Goal: Task Accomplishment & Management: Use online tool/utility

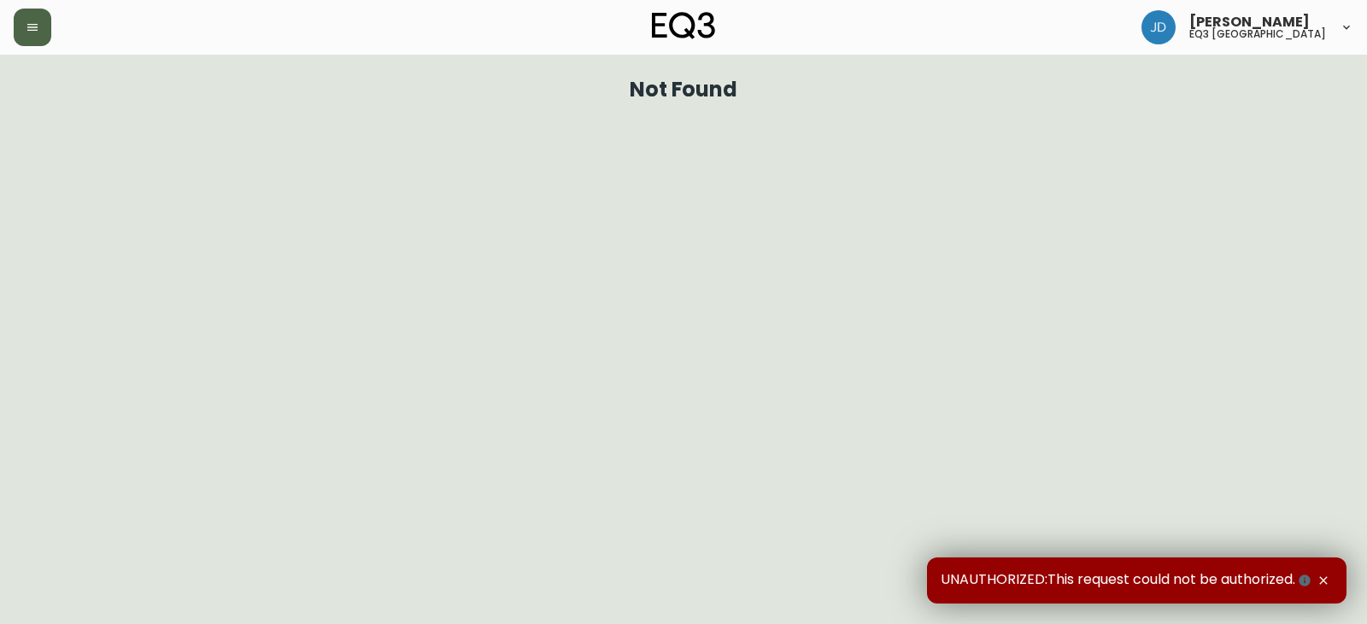
click at [30, 19] on button "button" at bounding box center [33, 28] width 38 height 38
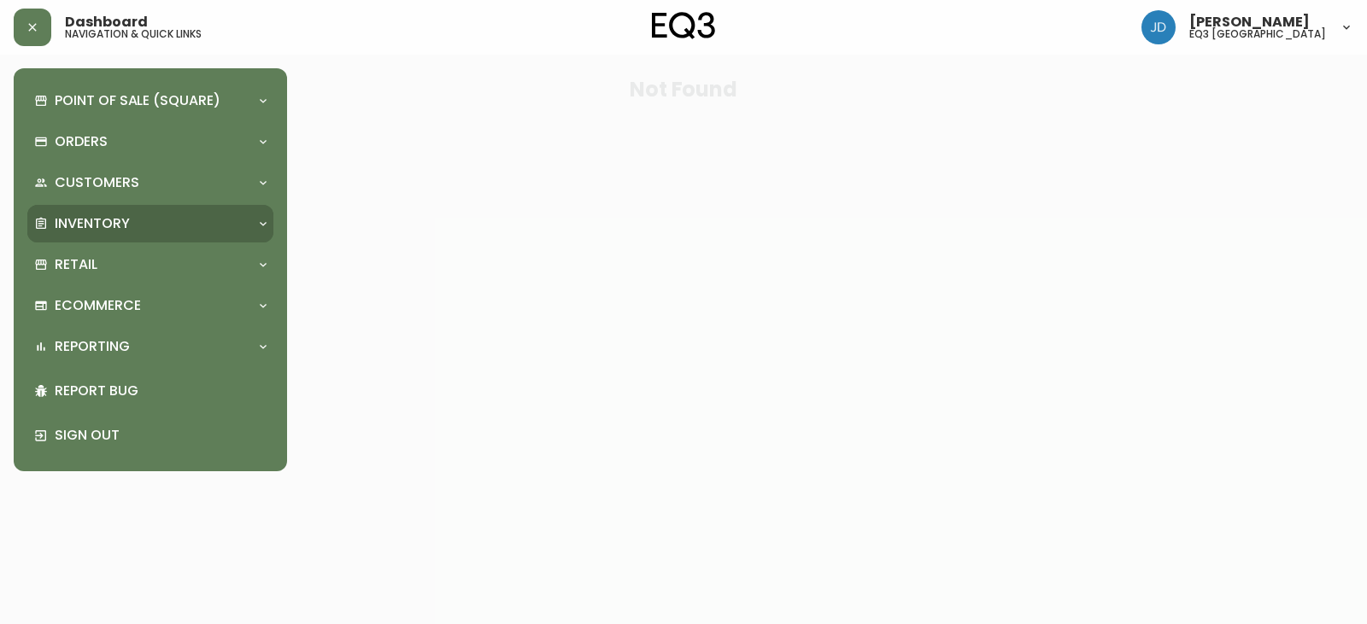
click at [105, 219] on p "Inventory" at bounding box center [92, 223] width 75 height 19
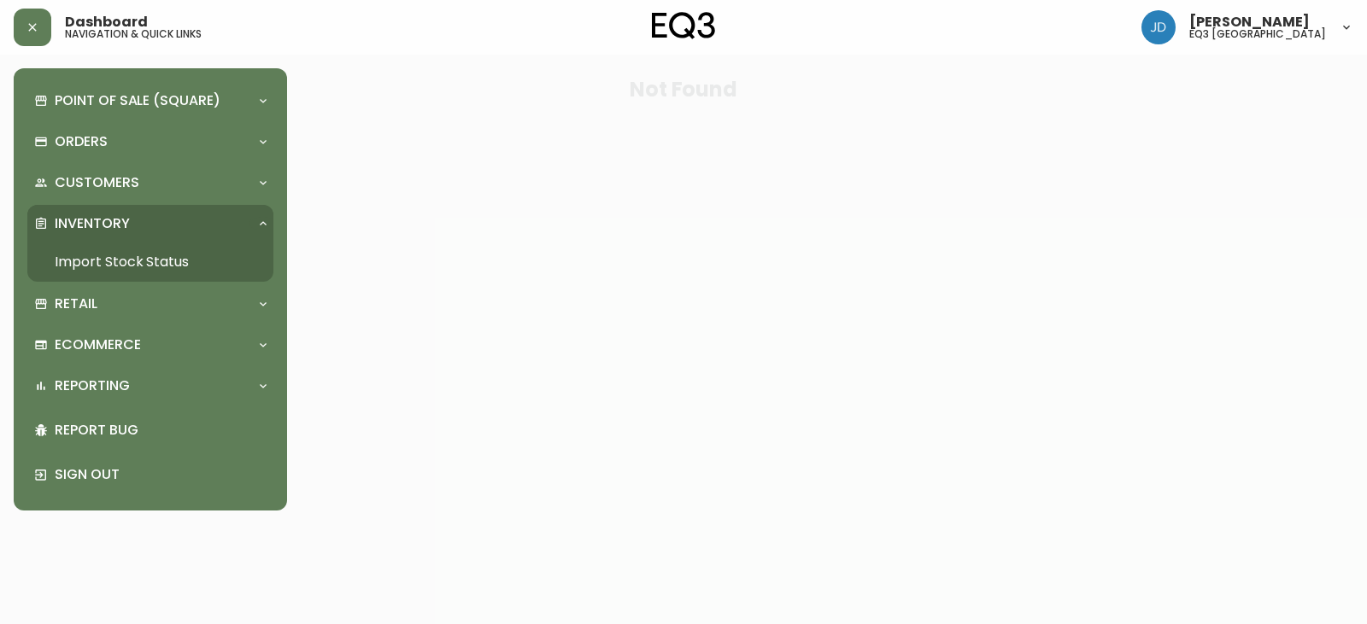
click at [143, 263] on link "Import Stock Status" at bounding box center [150, 262] width 246 height 39
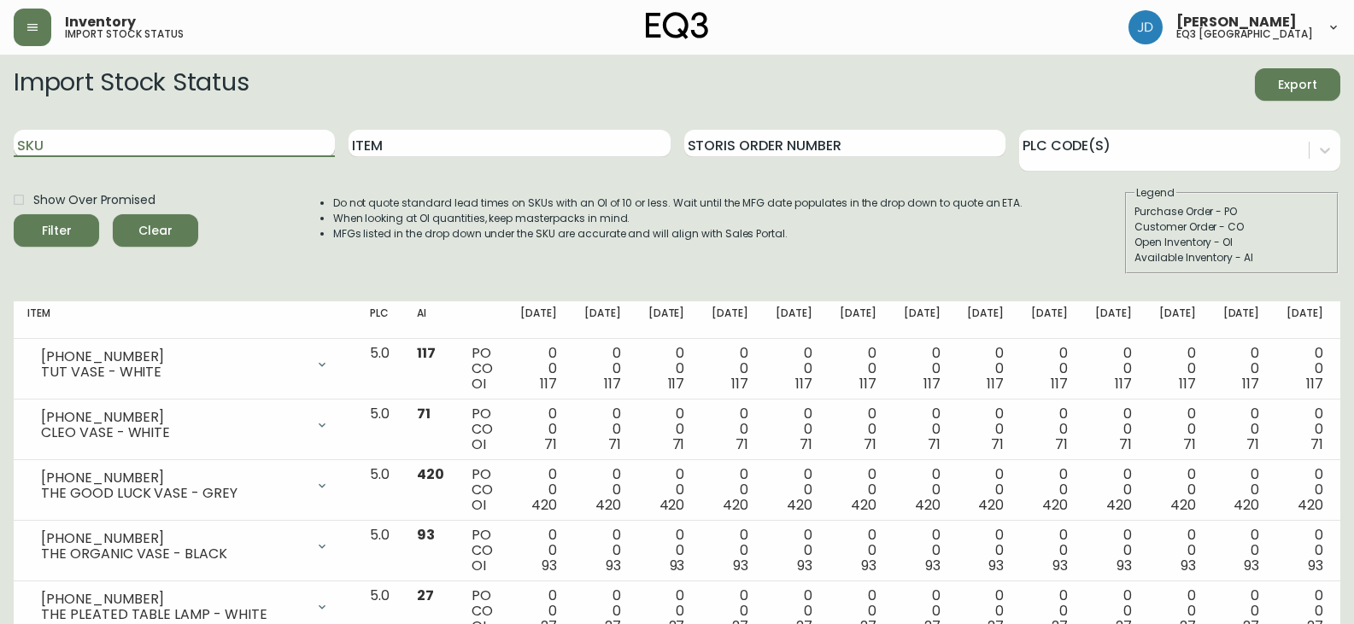
click at [298, 149] on input "SKU" at bounding box center [174, 143] width 321 height 27
click at [14, 214] on button "Filter" at bounding box center [56, 230] width 85 height 32
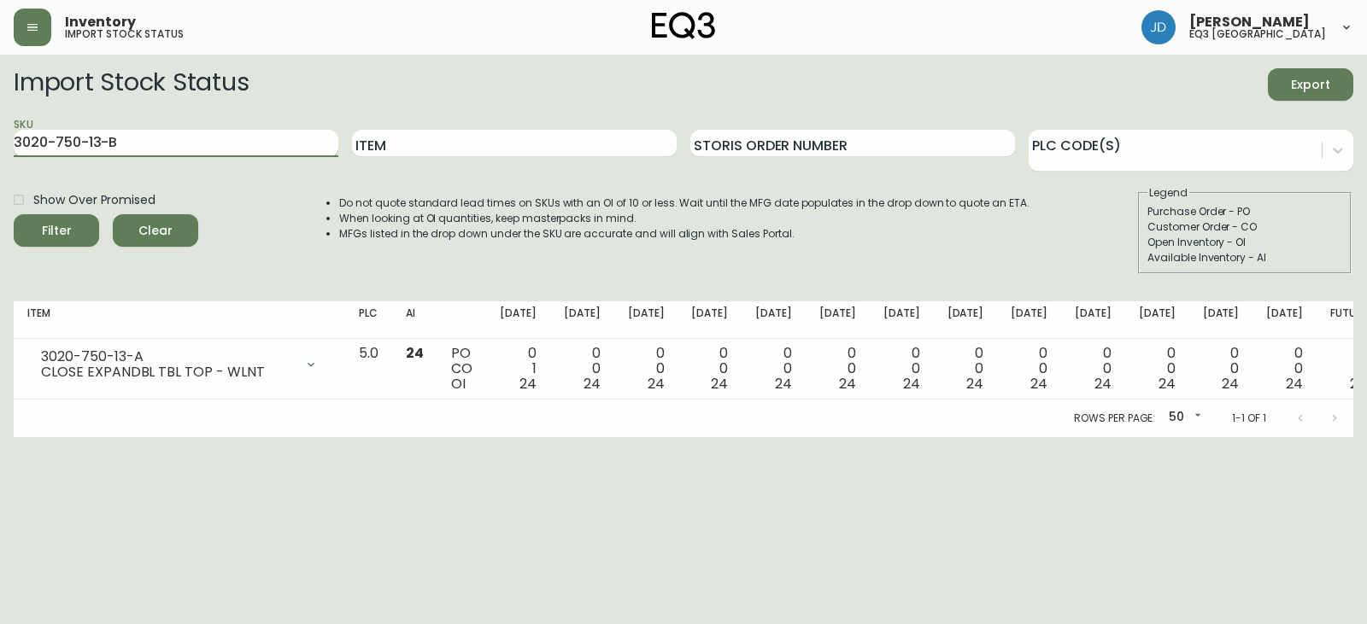
type input "3020-750-13-B"
click at [14, 214] on button "Filter" at bounding box center [56, 230] width 85 height 32
drag, startPoint x: 184, startPoint y: 139, endPoint x: 4, endPoint y: 138, distance: 179.4
click at [4, 138] on main "Import Stock Status Export SKU 7050-347-16-B Item Storis Order Number PLC Code(…" at bounding box center [683, 246] width 1367 height 383
click at [113, 137] on input "SKU" at bounding box center [176, 143] width 325 height 27
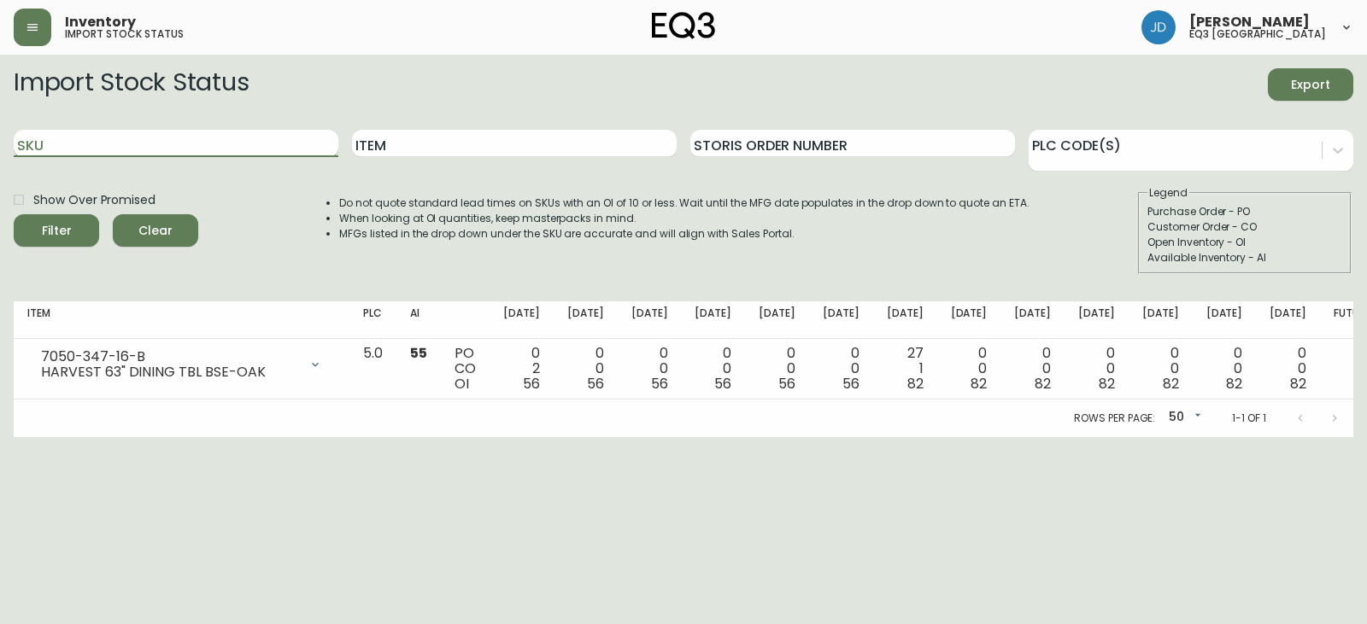
paste input "[PHONE_NUMBER]"
click at [14, 214] on button "Filter" at bounding box center [56, 230] width 85 height 32
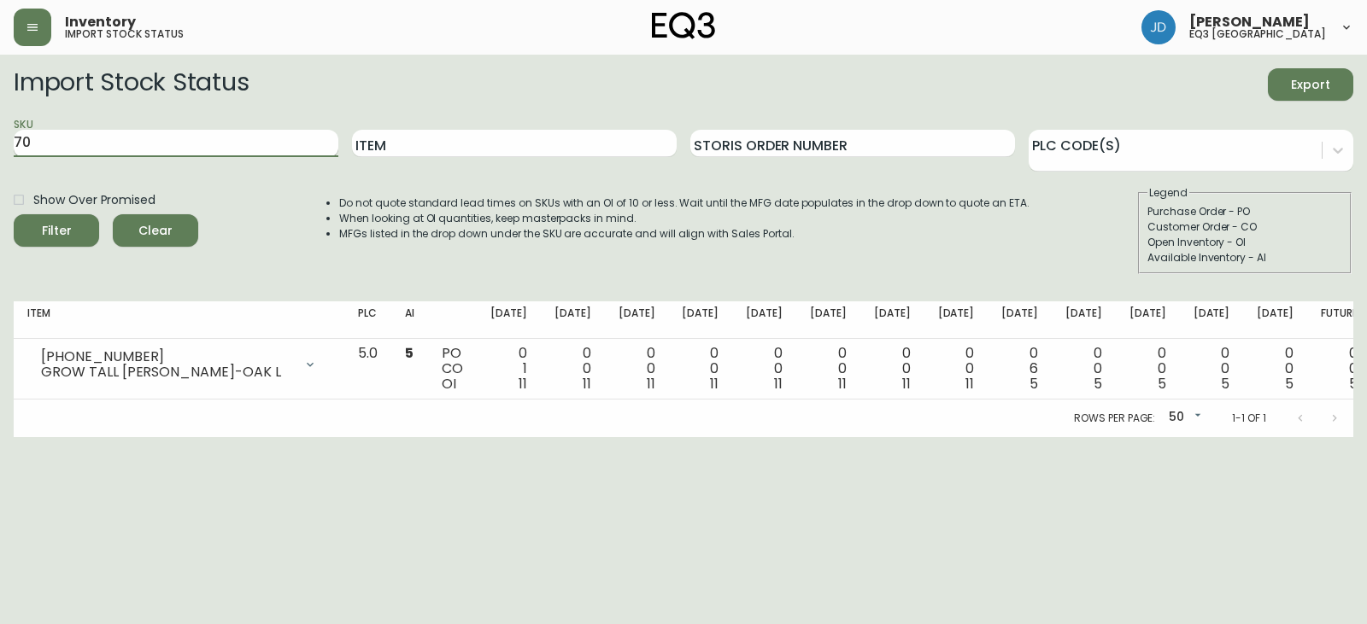
type input "7"
paste input "[PHONE_NUMBER]"
type input "[PHONE_NUMBER]"
click at [14, 214] on button "Filter" at bounding box center [56, 230] width 85 height 32
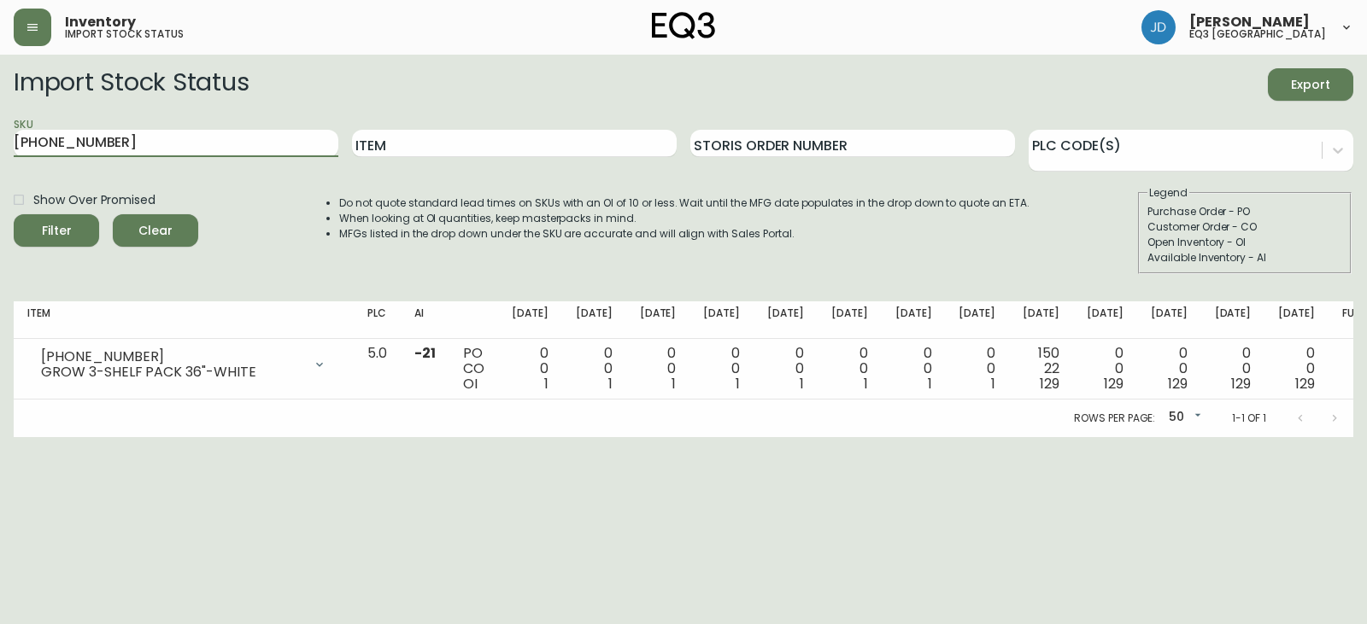
drag, startPoint x: 88, startPoint y: 131, endPoint x: 0, endPoint y: 135, distance: 88.1
click at [0, 134] on main "Import Stock Status Export SKU [PHONE_NUMBER] Item Storis Order Number PLC Code…" at bounding box center [683, 246] width 1367 height 383
paste input "[PHONE_NUMBER]"
type input "[PHONE_NUMBER]"
click at [14, 214] on button "Filter" at bounding box center [56, 230] width 85 height 32
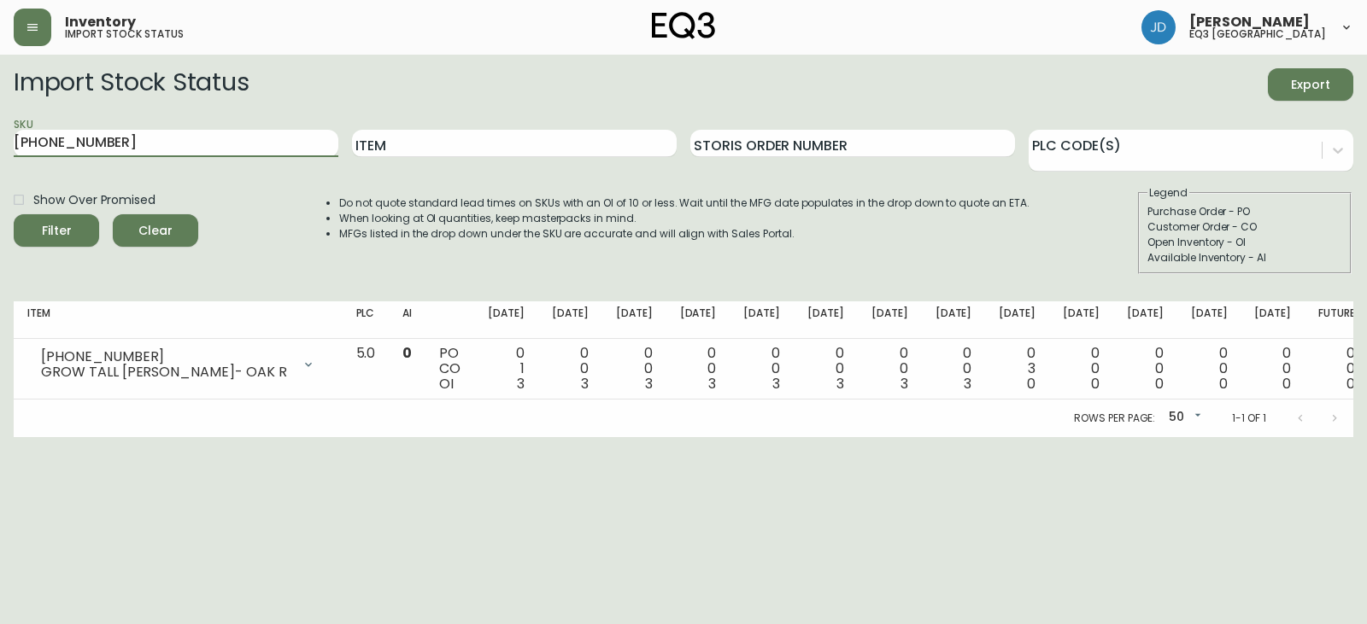
drag, startPoint x: 165, startPoint y: 140, endPoint x: 0, endPoint y: 156, distance: 165.6
click at [0, 155] on main "Import Stock Status Export SKU [PHONE_NUMBER] Item Storis Order Number PLC Code…" at bounding box center [683, 246] width 1367 height 383
paste input "[PHONE_NUMBER]"
type input "[PHONE_NUMBER]"
click at [112, 138] on input "[PHONE_NUMBER]" at bounding box center [176, 143] width 325 height 27
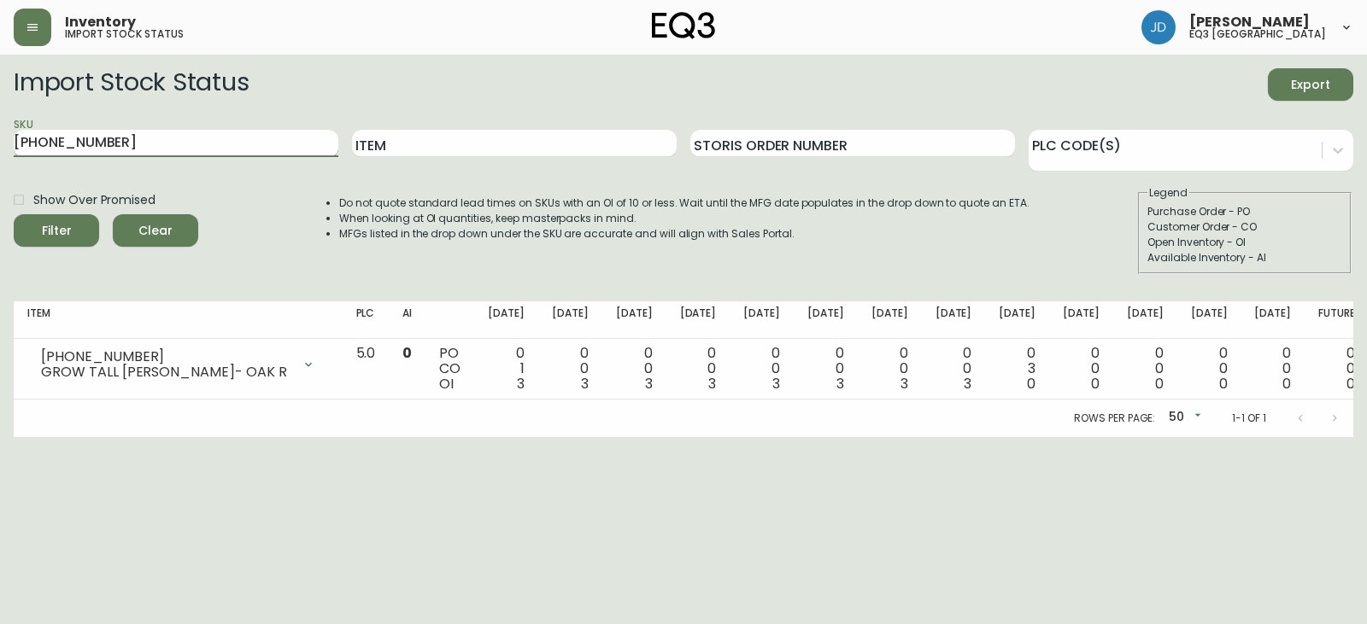
click at [14, 214] on button "Filter" at bounding box center [56, 230] width 85 height 32
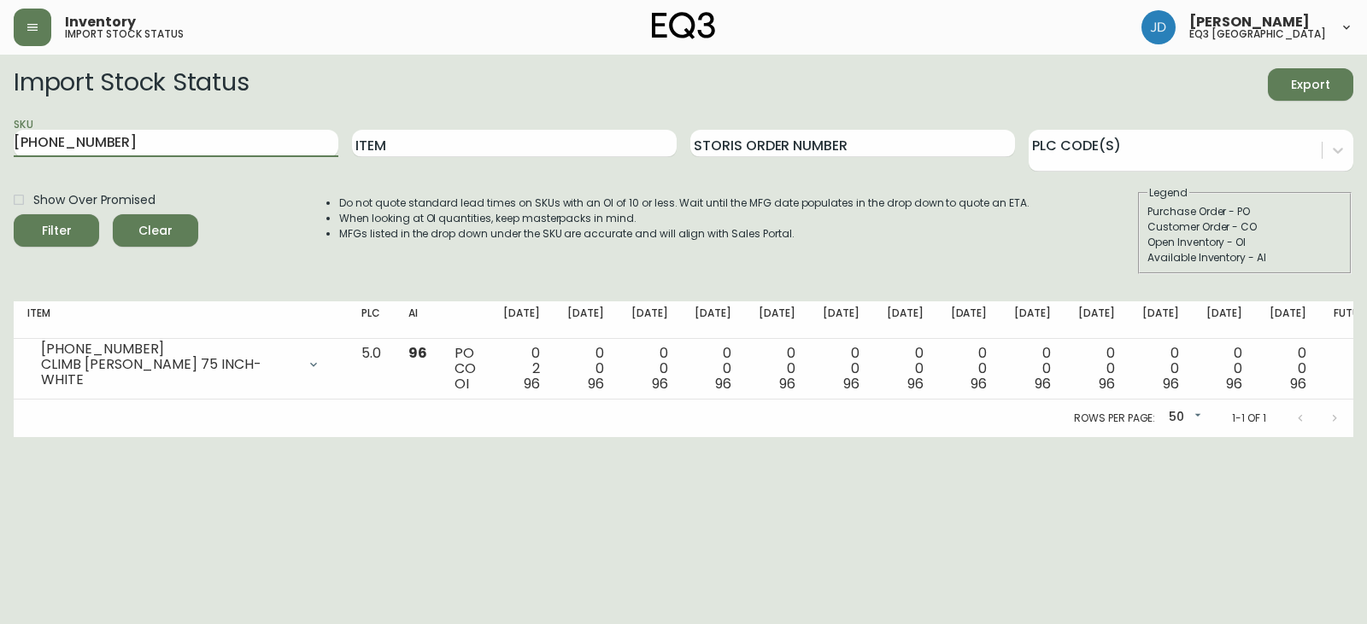
drag, startPoint x: 39, startPoint y: 141, endPoint x: 0, endPoint y: 149, distance: 40.0
click at [0, 149] on main "Import Stock Status Export SKU [PHONE_NUMBER] Item Storis Order Number PLC Code…" at bounding box center [683, 246] width 1367 height 383
paste input "[PHONE_NUMBER]"
type input "[PHONE_NUMBER]"
click at [14, 214] on button "Filter" at bounding box center [56, 230] width 85 height 32
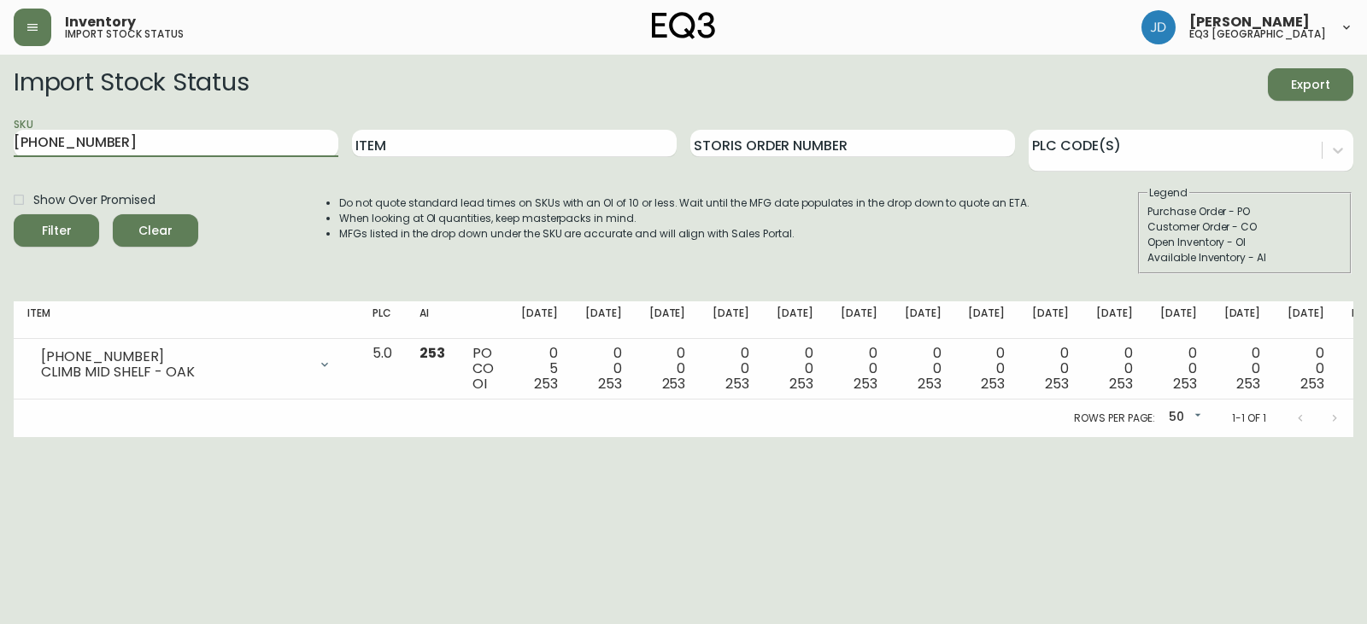
drag, startPoint x: 51, startPoint y: 140, endPoint x: 0, endPoint y: 143, distance: 51.3
click at [0, 142] on main "Import Stock Status Export SKU [PHONE_NUMBER] Item Storis Order Number PLC Code…" at bounding box center [683, 246] width 1367 height 383
paste input "7020-504-16-A"
type input "7020-504-16-A"
click at [14, 214] on button "Filter" at bounding box center [56, 230] width 85 height 32
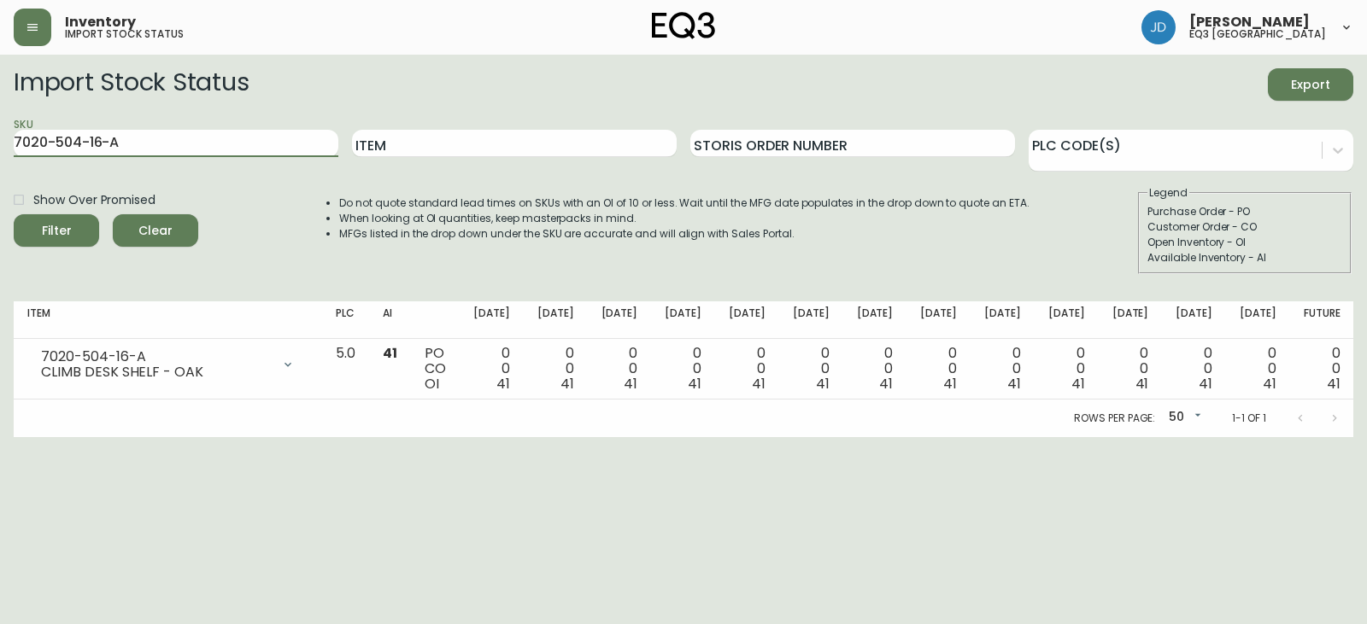
drag, startPoint x: 114, startPoint y: 146, endPoint x: 0, endPoint y: 132, distance: 114.5
click at [0, 132] on main "Import Stock Status Export SKU 7020-504-16-A Item Storis Order Number PLC Code(…" at bounding box center [683, 246] width 1367 height 383
paste input "[PHONE_NUMBER]"
type input "[PHONE_NUMBER]"
click at [139, 151] on input "[PHONE_NUMBER]" at bounding box center [176, 143] width 325 height 27
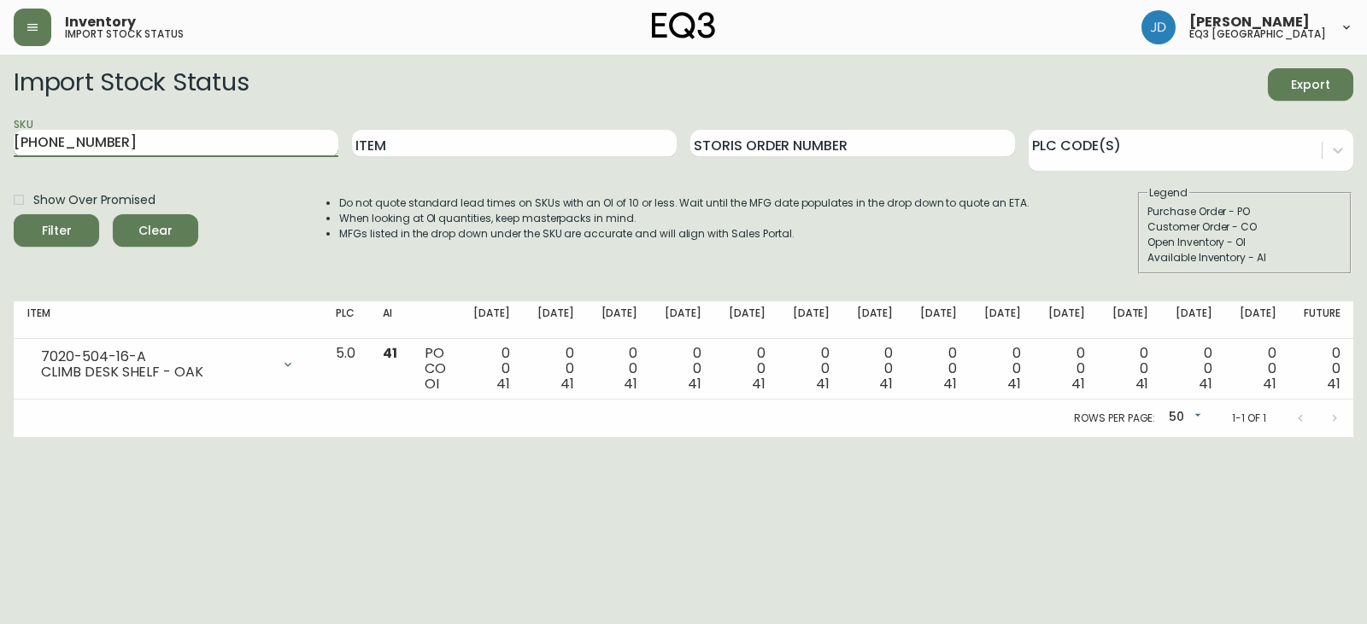
click at [14, 214] on button "Filter" at bounding box center [56, 230] width 85 height 32
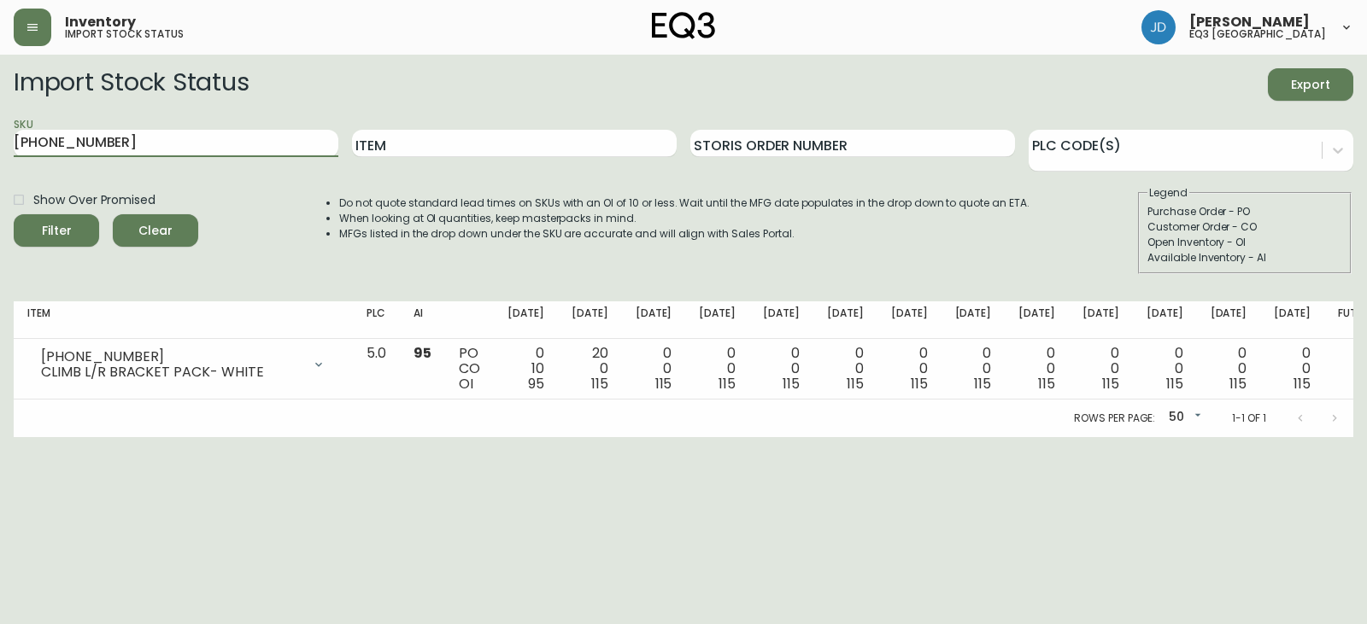
drag, startPoint x: 109, startPoint y: 148, endPoint x: 0, endPoint y: 128, distance: 111.1
click at [0, 130] on main "Import Stock Status Export SKU [PHONE_NUMBER] Item Storis Order Number PLC Code…" at bounding box center [683, 246] width 1367 height 383
paste input "7020-504-1-B"
type input "7020-504-1-B"
click at [14, 214] on button "Filter" at bounding box center [56, 230] width 85 height 32
